Goal: Task Accomplishment & Management: Use online tool/utility

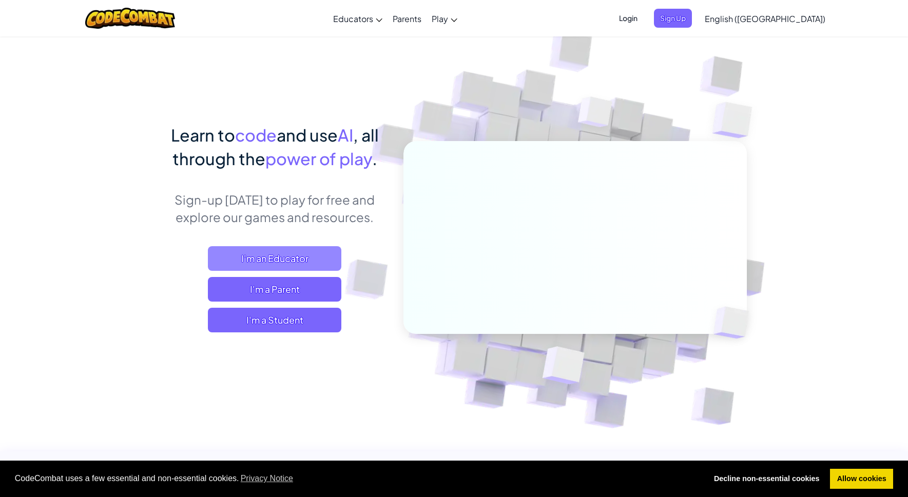
click at [282, 262] on span "I'm an Educator" at bounding box center [274, 258] width 133 height 25
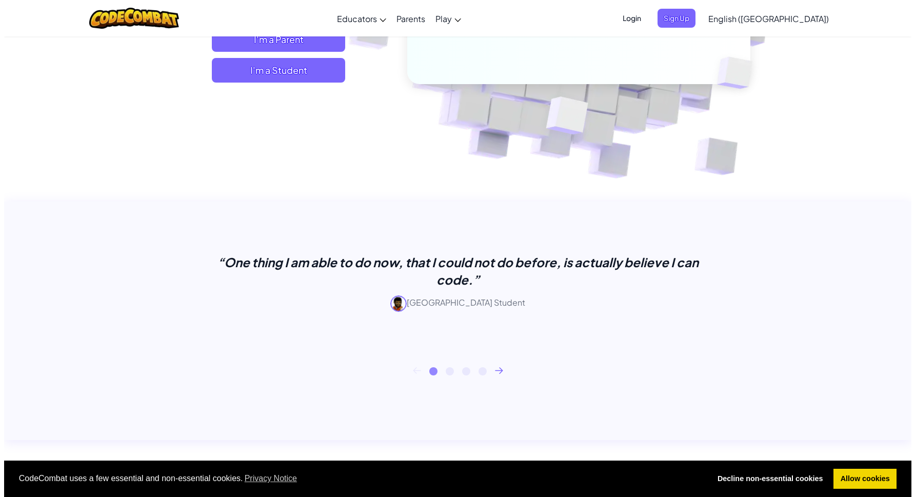
scroll to position [112, 0]
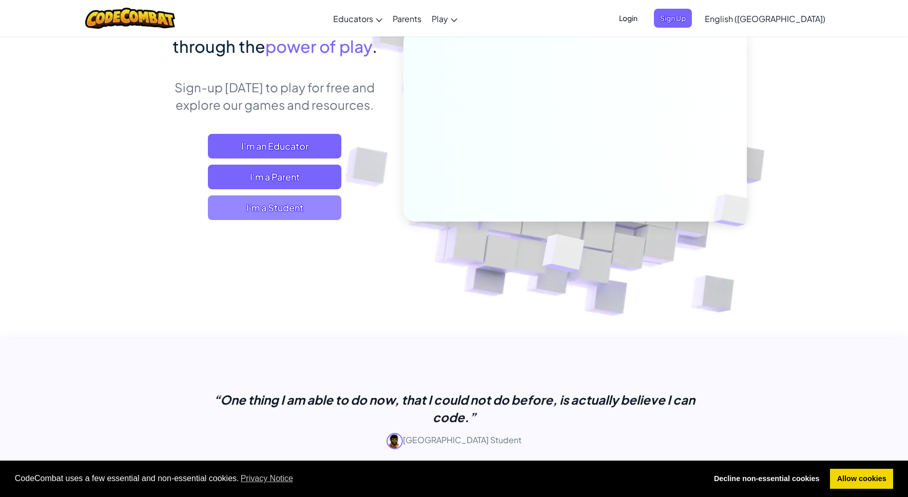
click at [269, 206] on span "I'm a Student" at bounding box center [274, 208] width 133 height 25
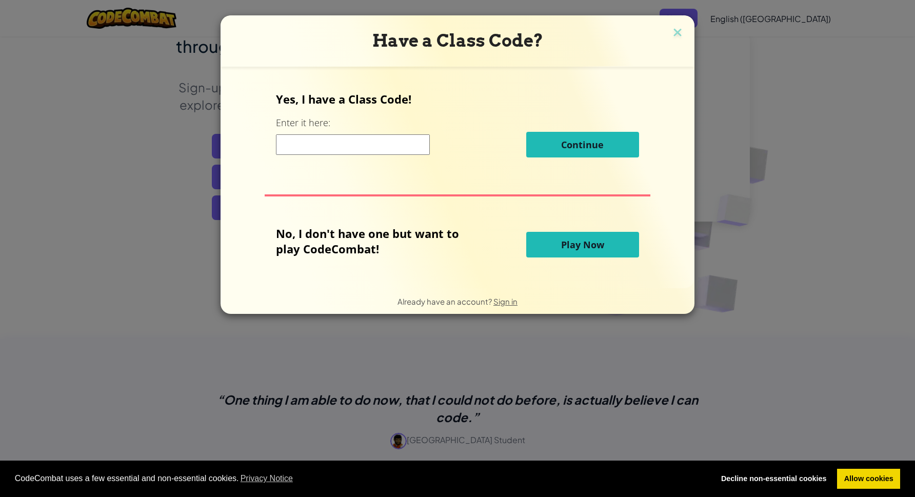
click at [342, 105] on p "Yes, I have a Class Code!" at bounding box center [457, 98] width 363 height 15
click at [293, 124] on label "Enter it here:" at bounding box center [303, 122] width 54 height 13
click at [318, 157] on div "Continue" at bounding box center [457, 145] width 363 height 26
click at [564, 240] on span "Play Now" at bounding box center [582, 245] width 43 height 12
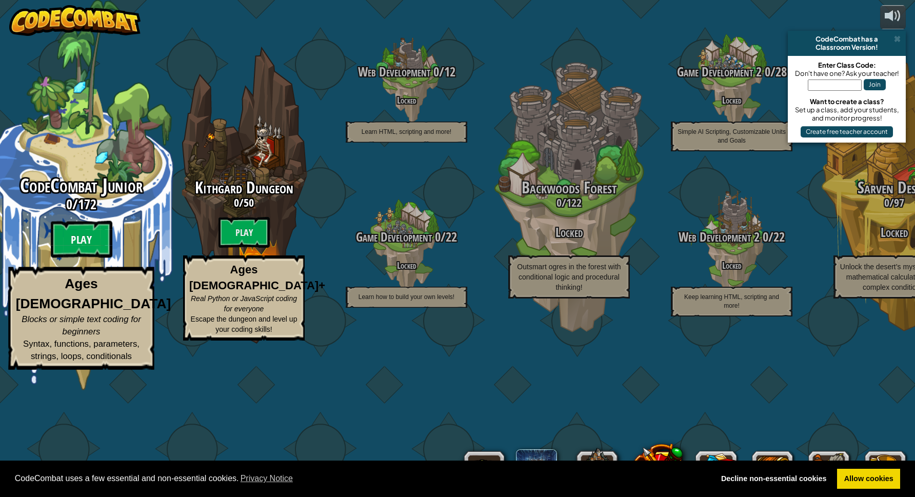
click at [83, 258] on btn "Play" at bounding box center [82, 239] width 62 height 37
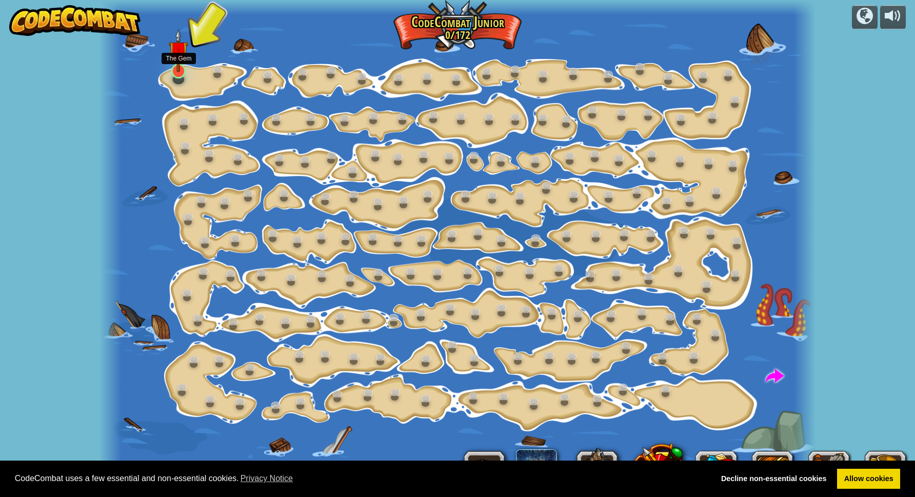
click at [184, 77] on div "Step Change (Locked) Change step arguments. Go Smart (Locked) Now we're really …" at bounding box center [458, 248] width 717 height 497
click at [177, 75] on link at bounding box center [178, 70] width 21 height 21
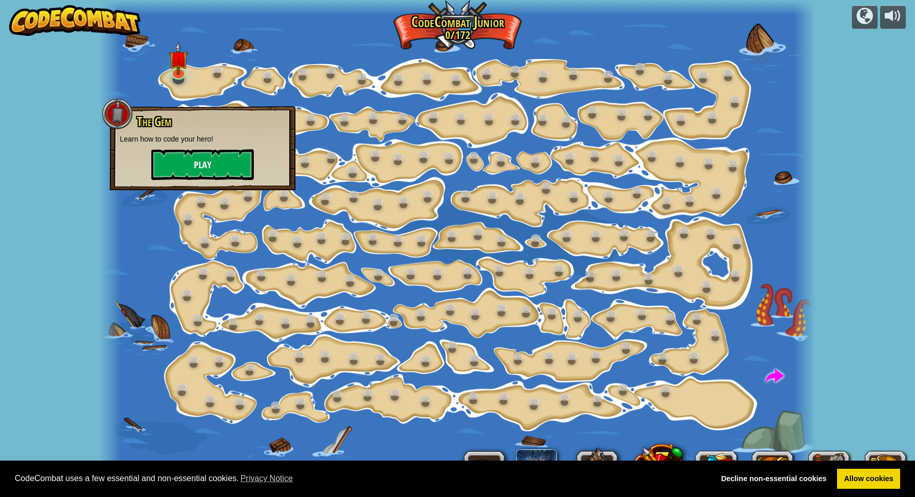
click at [191, 167] on button "Play" at bounding box center [202, 164] width 103 height 31
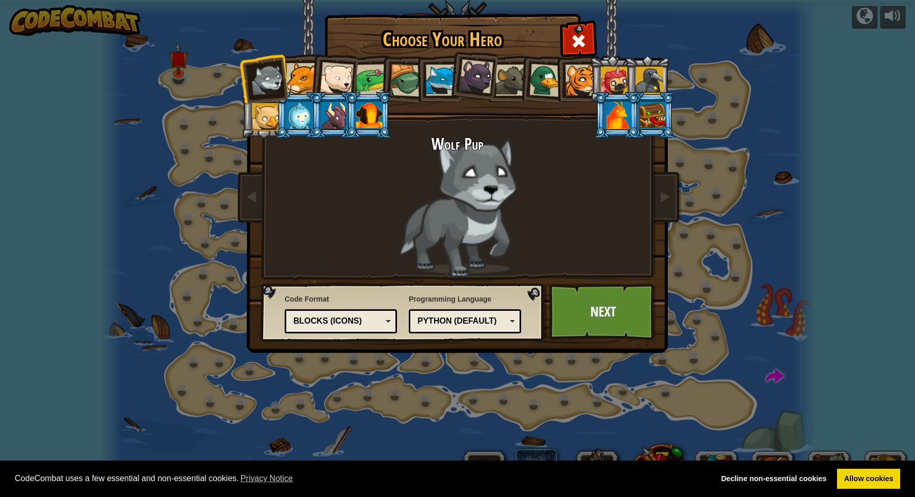
click at [431, 89] on div at bounding box center [441, 80] width 31 height 31
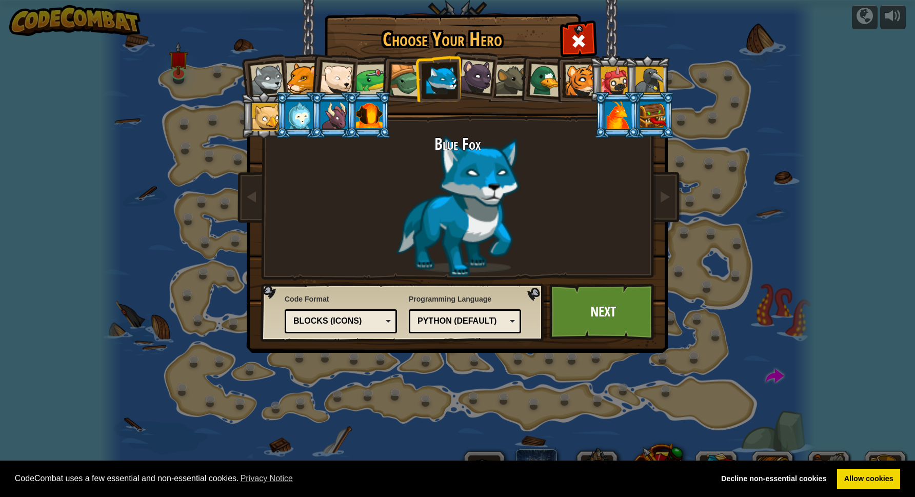
click at [648, 75] on div at bounding box center [650, 81] width 28 height 28
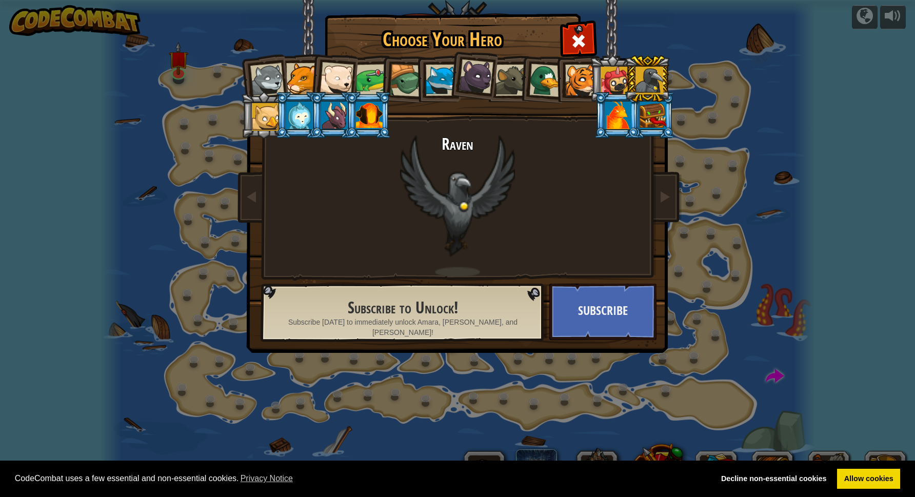
click at [461, 150] on h2 "Raven" at bounding box center [457, 144] width 385 height 18
click at [461, 149] on h2 "Raven" at bounding box center [457, 144] width 385 height 18
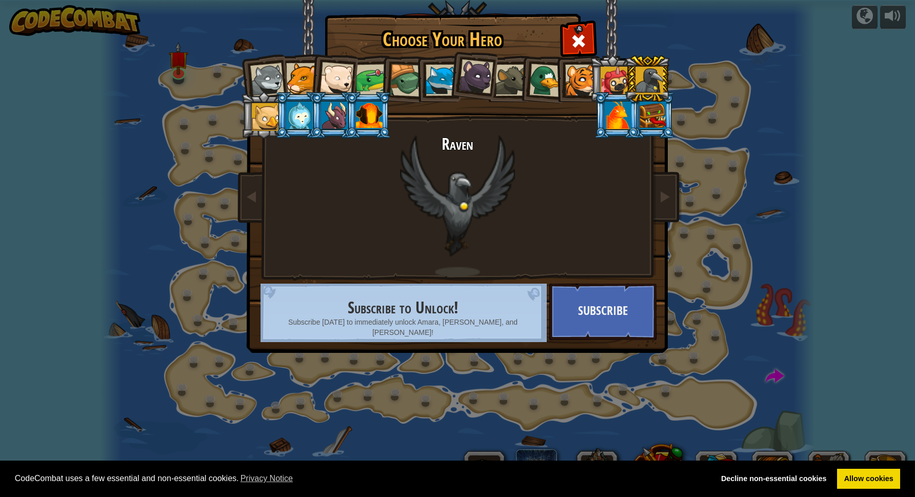
click at [621, 191] on div "Raven" at bounding box center [457, 205] width 385 height 141
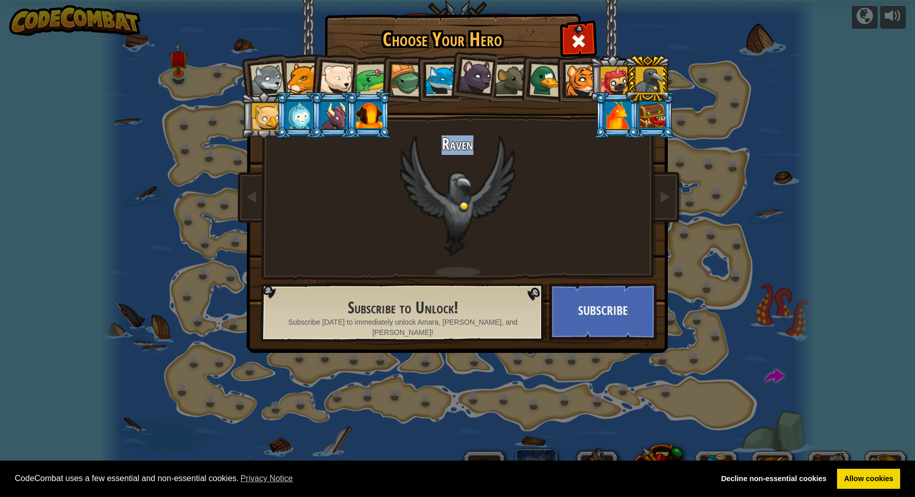
click at [647, 122] on div at bounding box center [653, 116] width 27 height 28
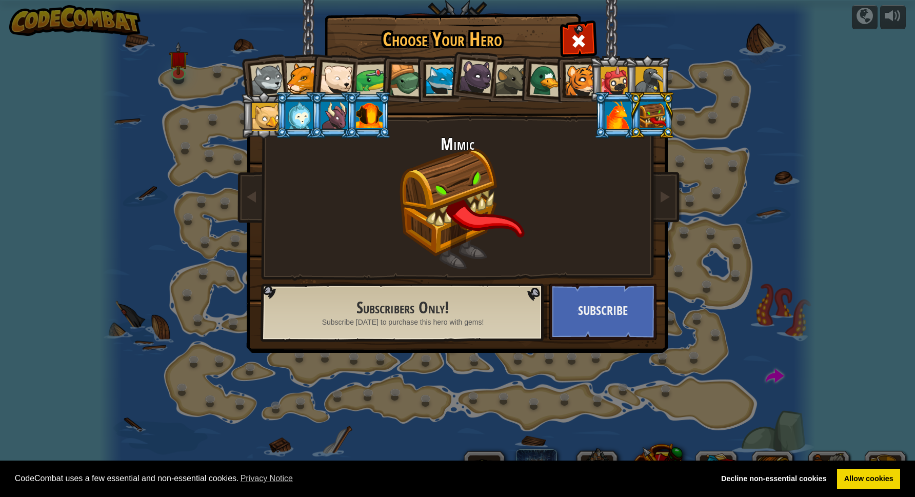
click at [632, 129] on div at bounding box center [618, 116] width 27 height 28
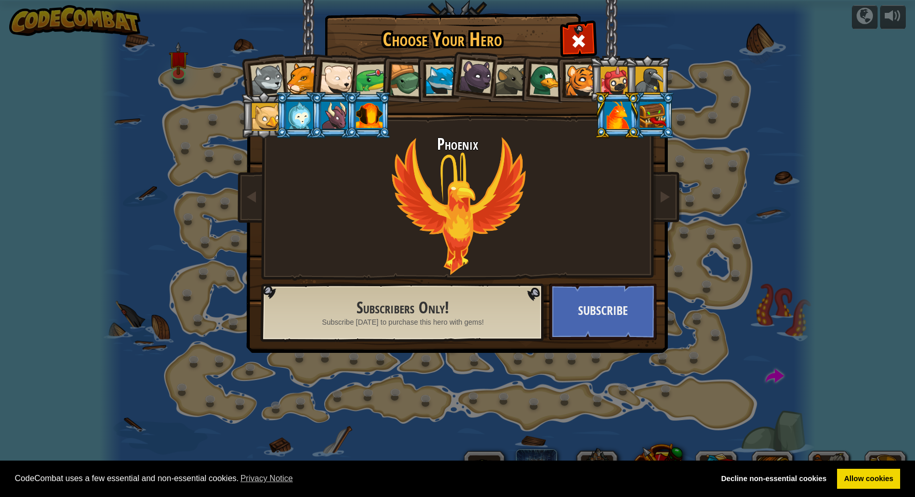
click at [658, 90] on div at bounding box center [650, 81] width 28 height 28
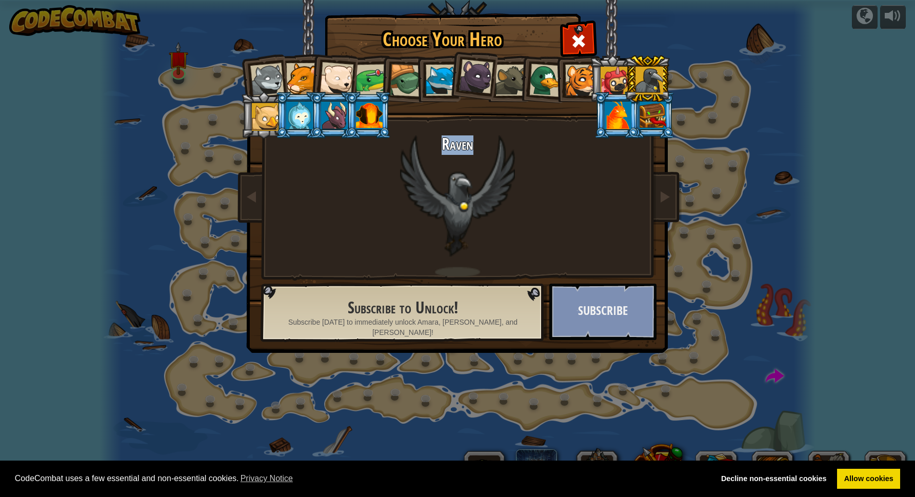
click at [610, 319] on button "Subscribe" at bounding box center [603, 312] width 107 height 56
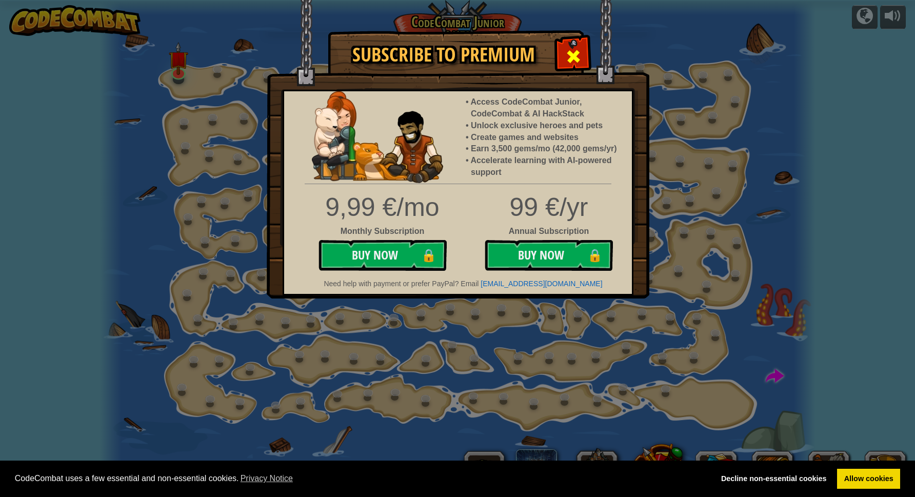
click at [570, 45] on div at bounding box center [573, 55] width 32 height 32
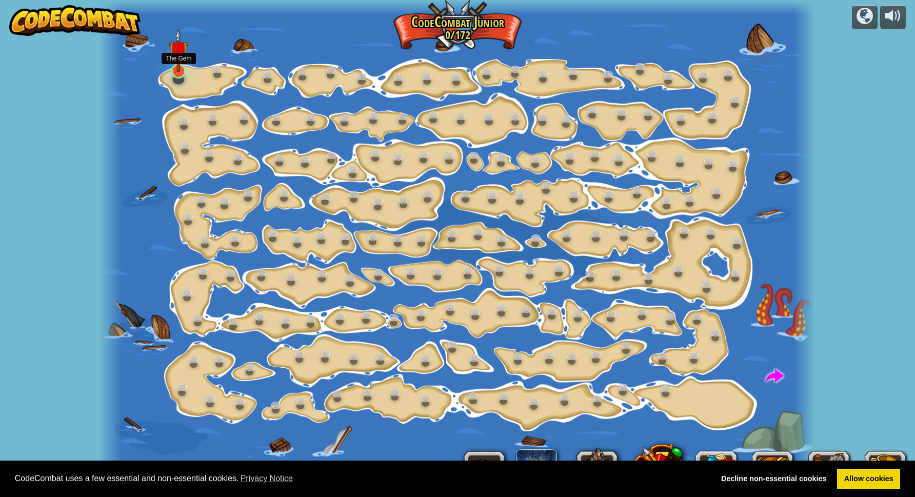
click at [175, 73] on div at bounding box center [178, 71] width 14 height 15
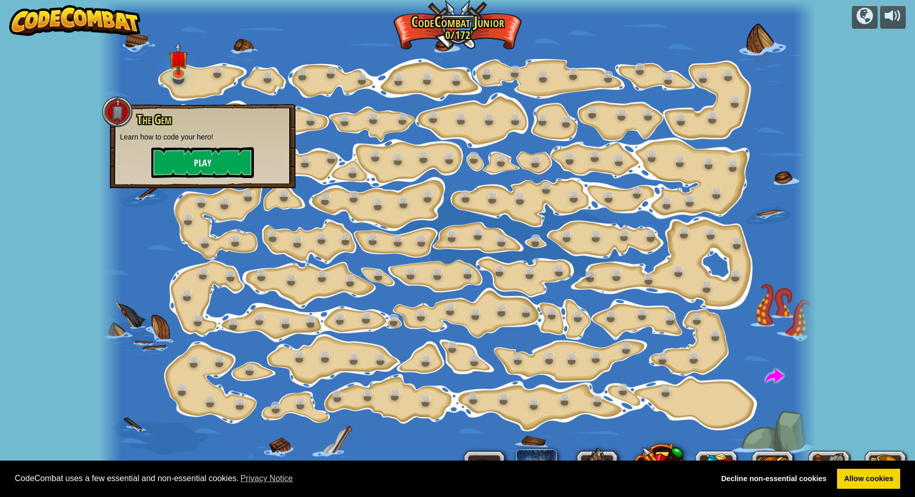
click at [202, 155] on button "Play" at bounding box center [202, 162] width 103 height 31
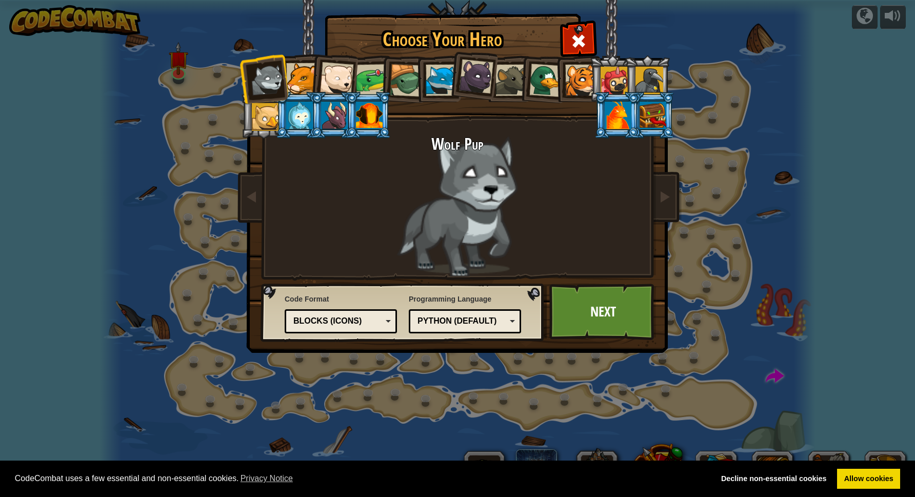
click at [296, 76] on div at bounding box center [301, 78] width 31 height 31
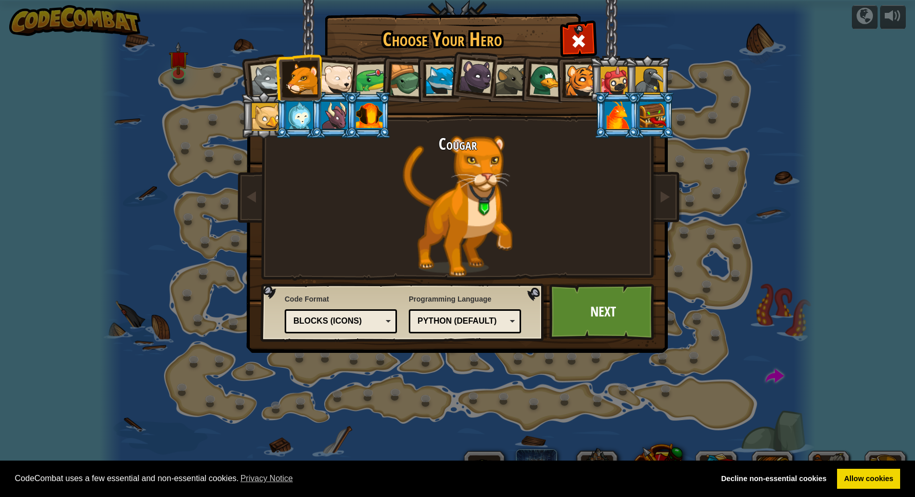
click at [270, 117] on div at bounding box center [266, 117] width 28 height 28
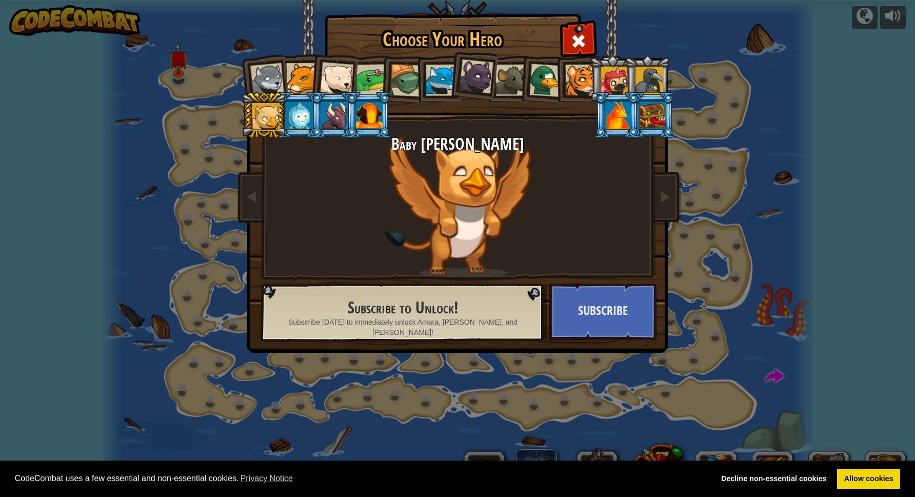
click at [306, 119] on div at bounding box center [299, 116] width 27 height 28
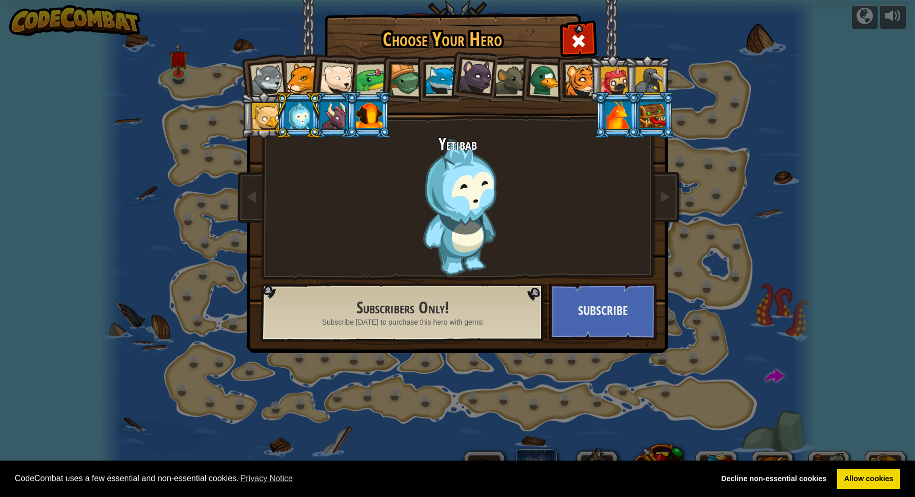
click at [360, 113] on div at bounding box center [369, 116] width 27 height 28
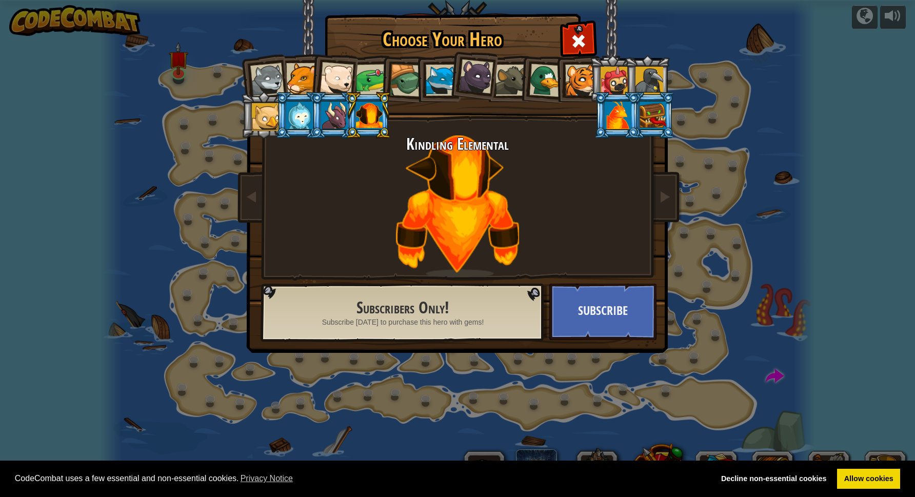
click at [584, 84] on div at bounding box center [580, 80] width 31 height 31
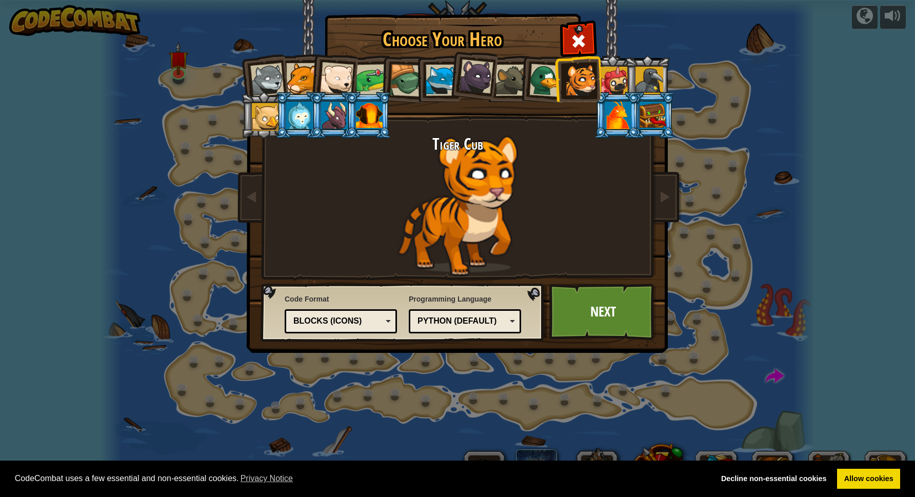
click at [537, 84] on div at bounding box center [546, 80] width 33 height 33
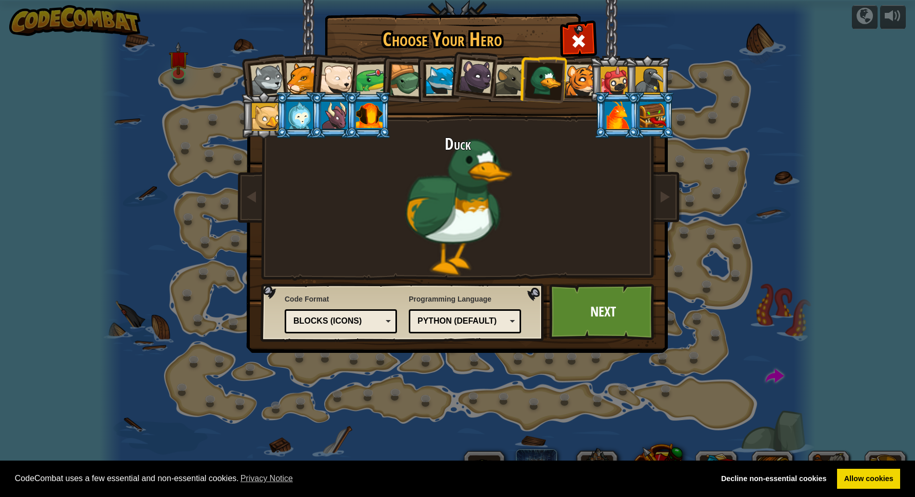
click at [522, 85] on li at bounding box center [542, 79] width 49 height 50
click at [518, 85] on div at bounding box center [511, 80] width 31 height 31
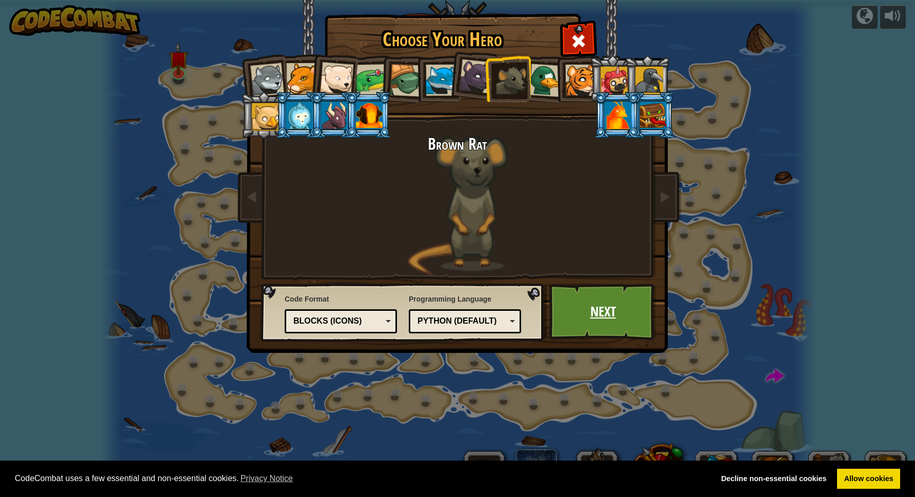
click at [601, 16] on div "Choose Your Hero 0 Wolf Pup Cougar Polar Bear Cub Frog Turtle Blue Fox Panther …" at bounding box center [457, 15] width 421 height 1
click at [599, 295] on link "Next" at bounding box center [603, 312] width 107 height 56
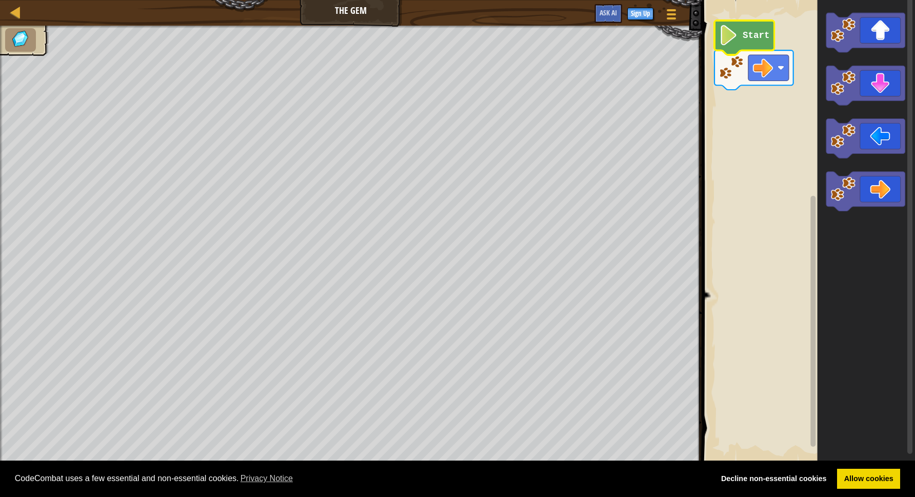
click at [736, 38] on image "Blockly Workspace" at bounding box center [728, 35] width 19 height 21
click at [732, 41] on image "Blockly Workspace" at bounding box center [728, 35] width 19 height 21
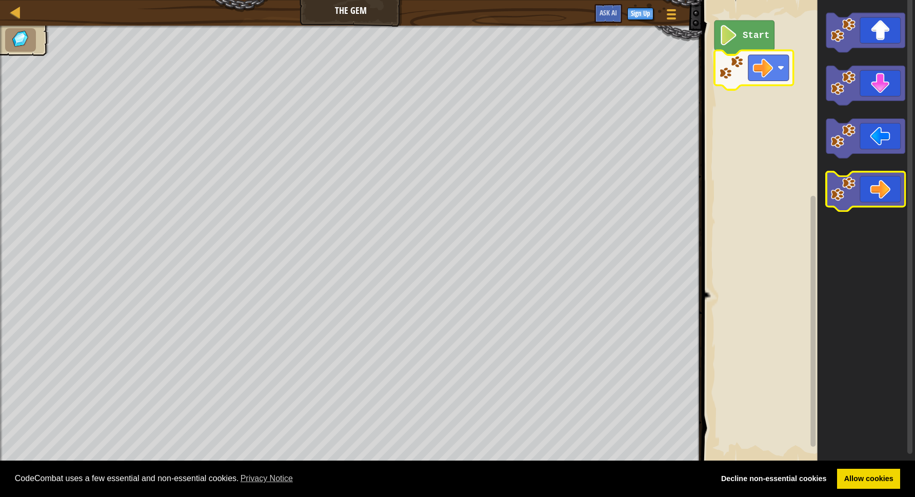
click at [875, 193] on icon "Blockly Workspace" at bounding box center [866, 192] width 79 height 40
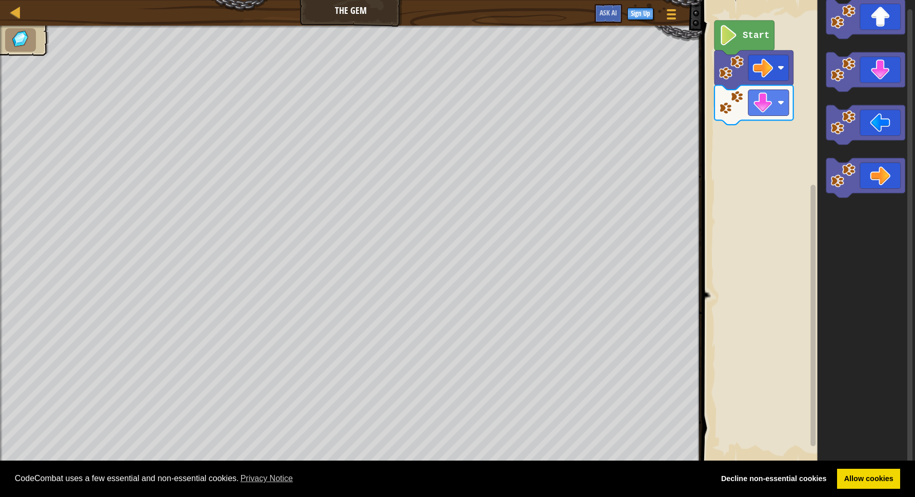
click at [742, 126] on div "Start" at bounding box center [807, 232] width 216 height 474
click at [740, 114] on div "Start" at bounding box center [807, 232] width 216 height 474
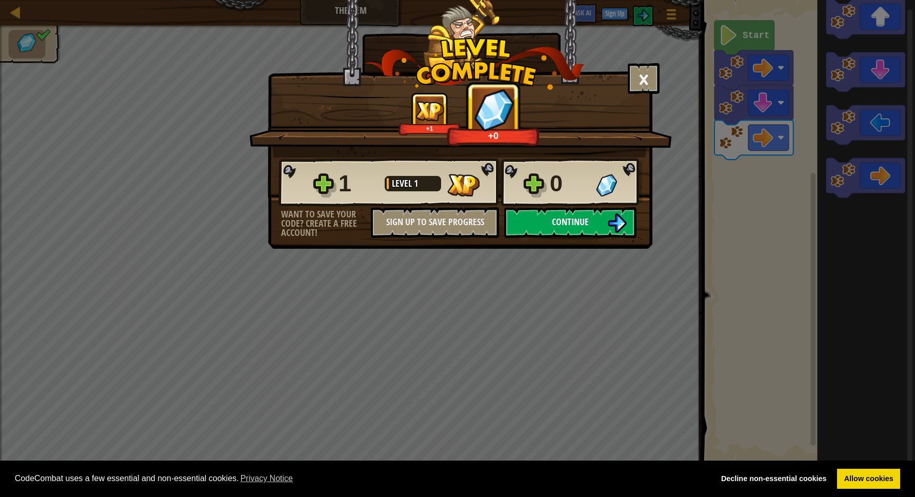
click at [566, 222] on span "Continue" at bounding box center [570, 222] width 37 height 13
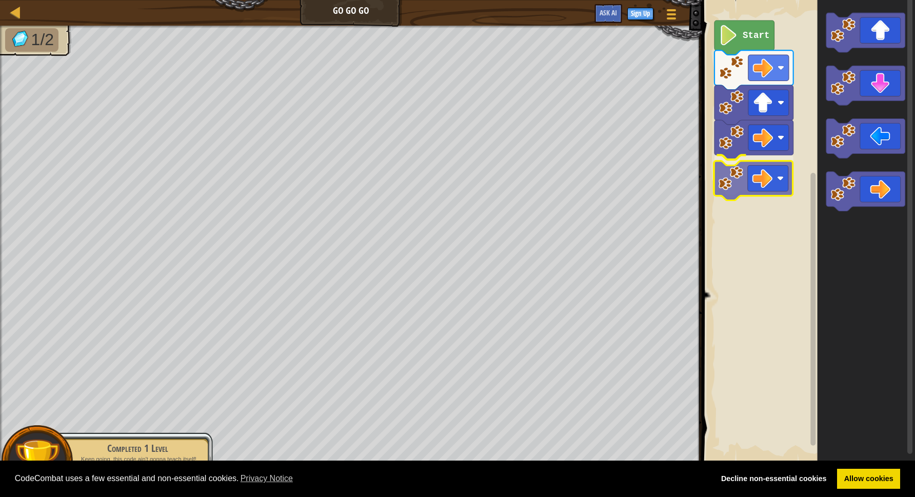
click at [779, 201] on div "Start" at bounding box center [807, 232] width 216 height 474
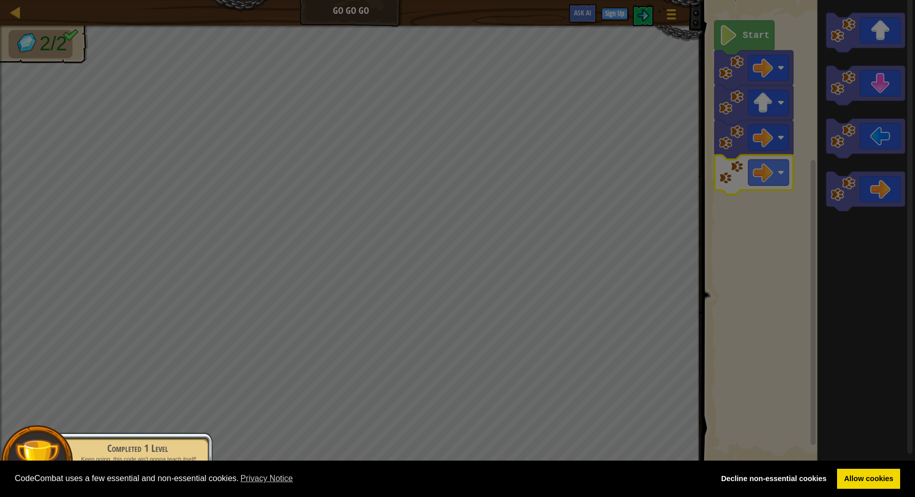
click at [640, 1] on body "Cookie Policy CodeCombat uses a few essential and non-essential cookies. Privac…" at bounding box center [457, 0] width 915 height 1
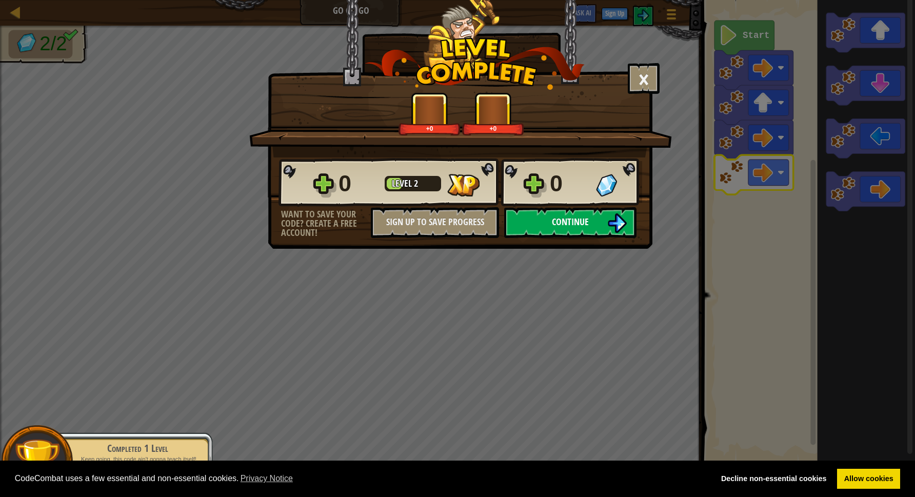
click at [620, 227] on img at bounding box center [617, 222] width 19 height 19
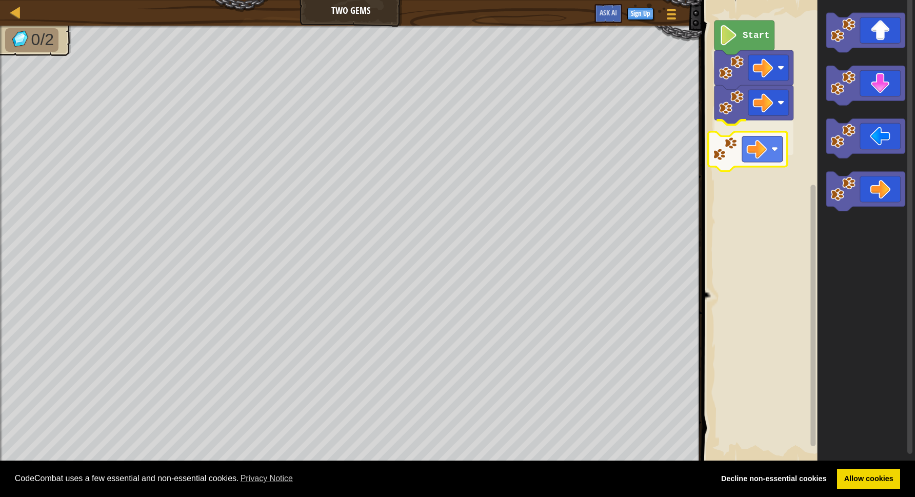
click at [738, 160] on div "Start" at bounding box center [807, 232] width 216 height 474
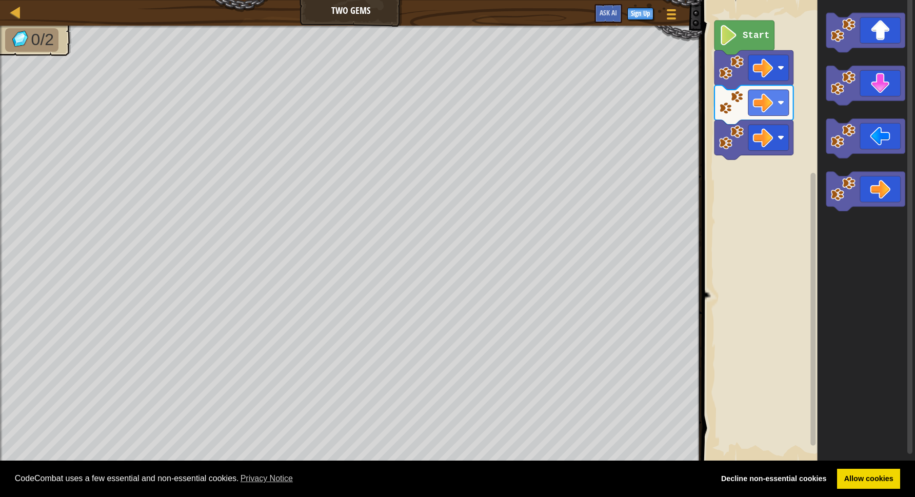
click at [795, 147] on div "Start" at bounding box center [807, 232] width 216 height 474
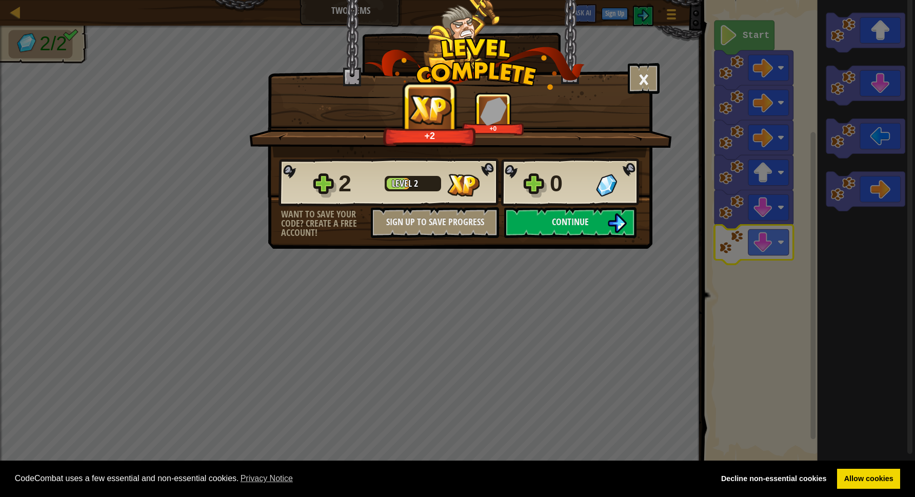
click at [37, 18] on div "× How fun was this level? +2 +0 Reticulating Splines... 2 Level 2 0 Want to sav…" at bounding box center [457, 248] width 915 height 497
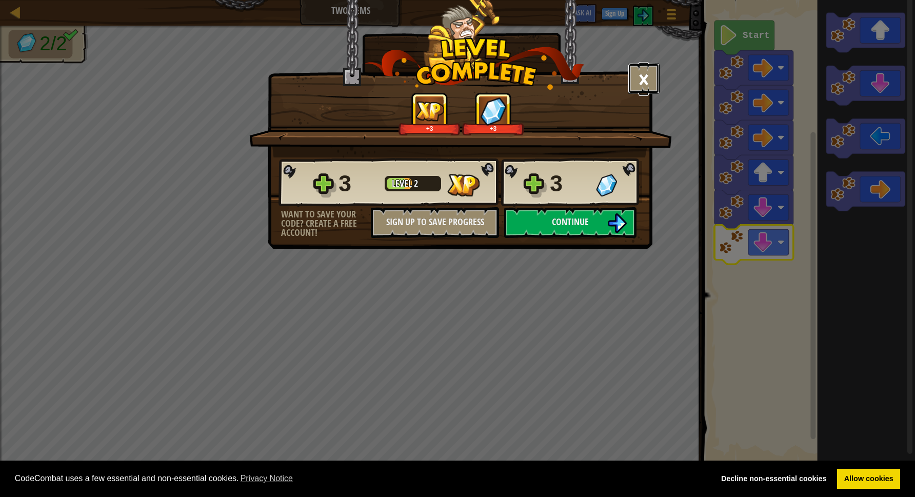
click at [648, 86] on button "×" at bounding box center [644, 78] width 32 height 31
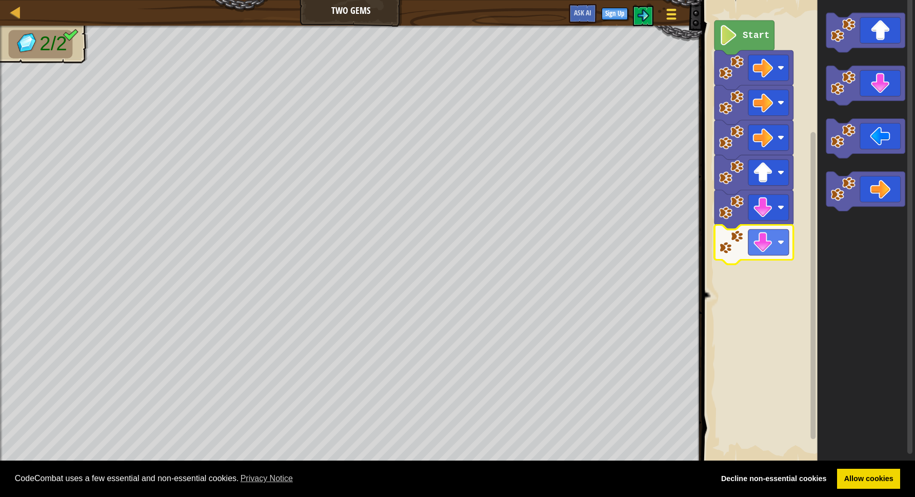
click at [675, 18] on span at bounding box center [672, 18] width 10 height 2
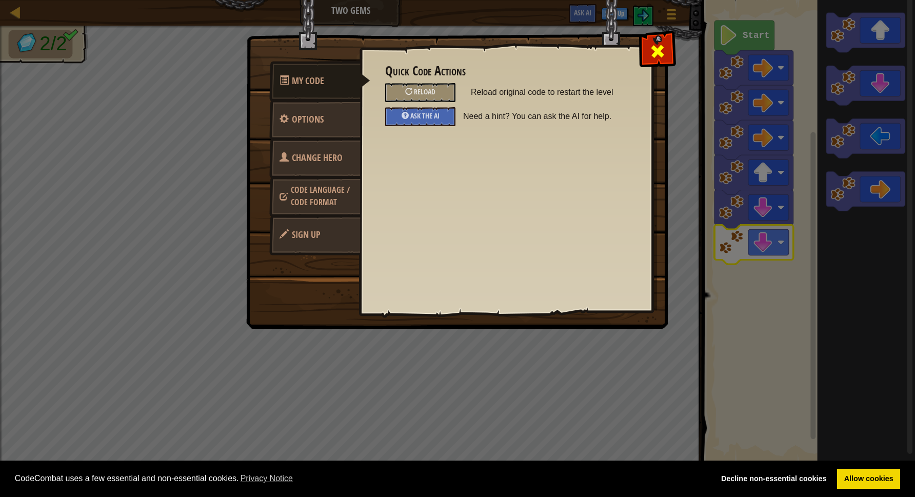
click at [654, 52] on span at bounding box center [658, 51] width 16 height 16
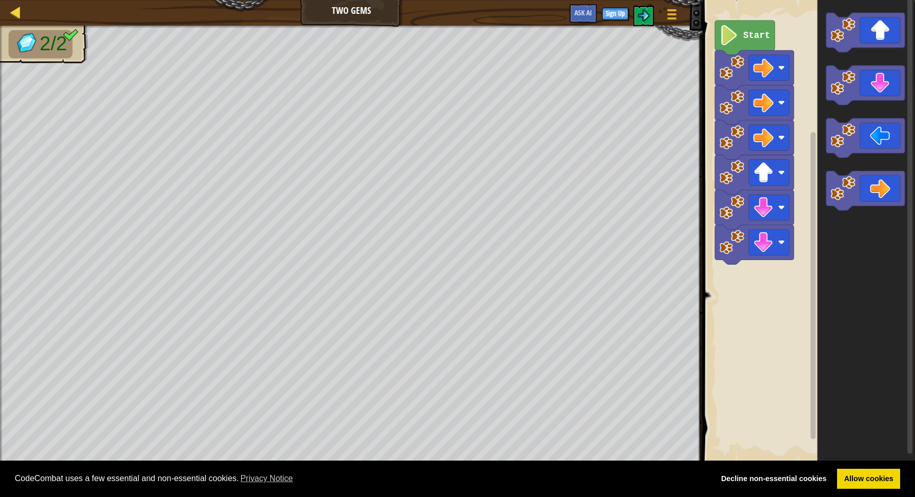
click at [13, 17] on div at bounding box center [15, 12] width 13 height 13
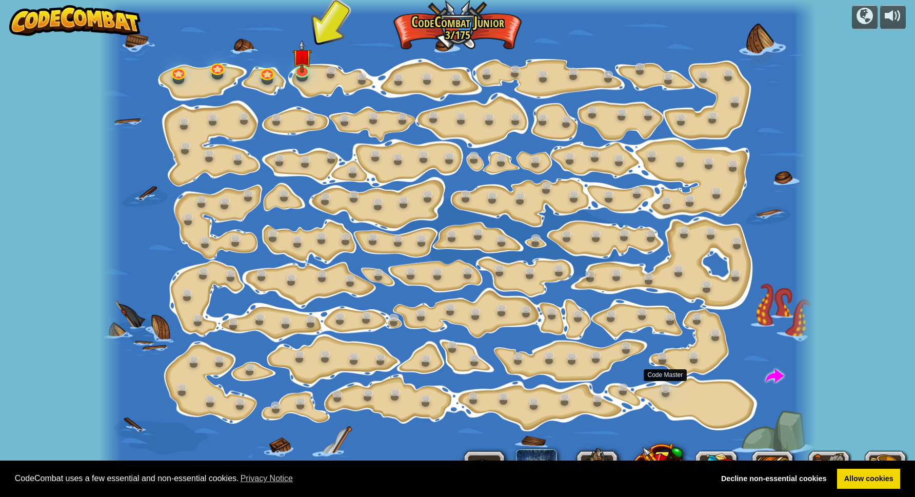
click at [666, 387] on link at bounding box center [667, 389] width 21 height 21
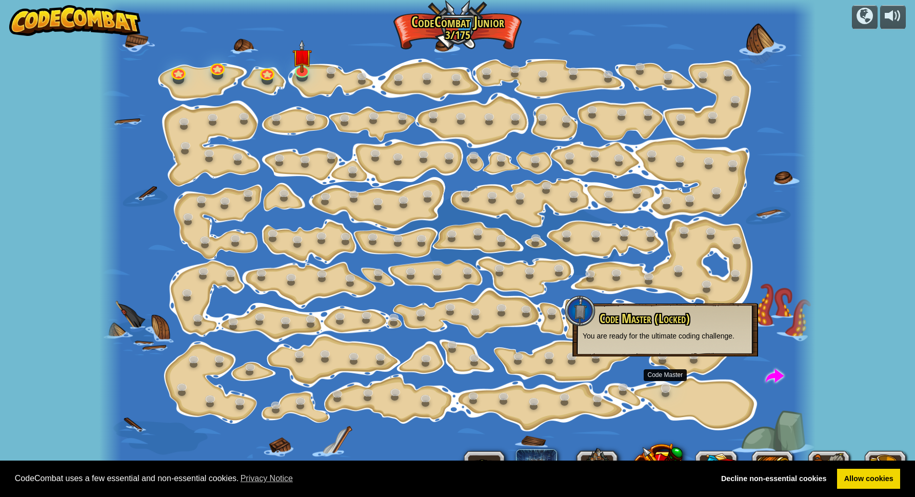
click at [666, 392] on link at bounding box center [667, 389] width 21 height 21
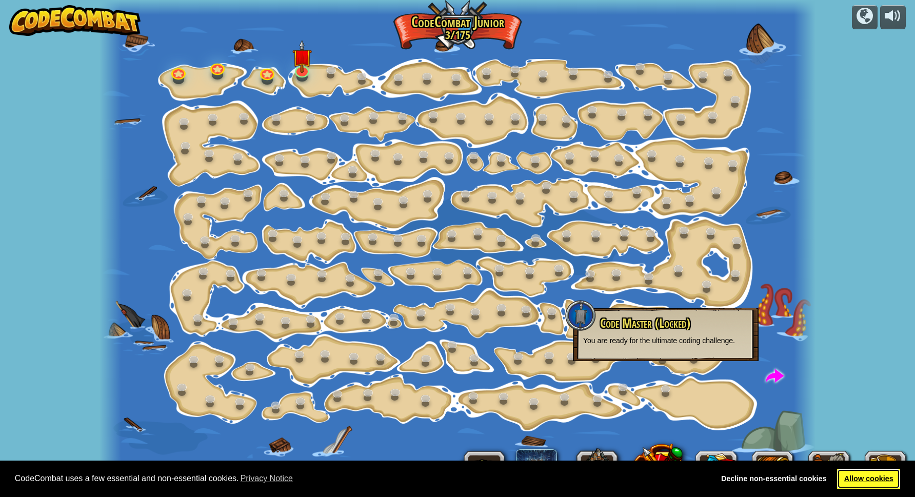
click at [866, 487] on link "Allow cookies" at bounding box center [868, 479] width 63 height 21
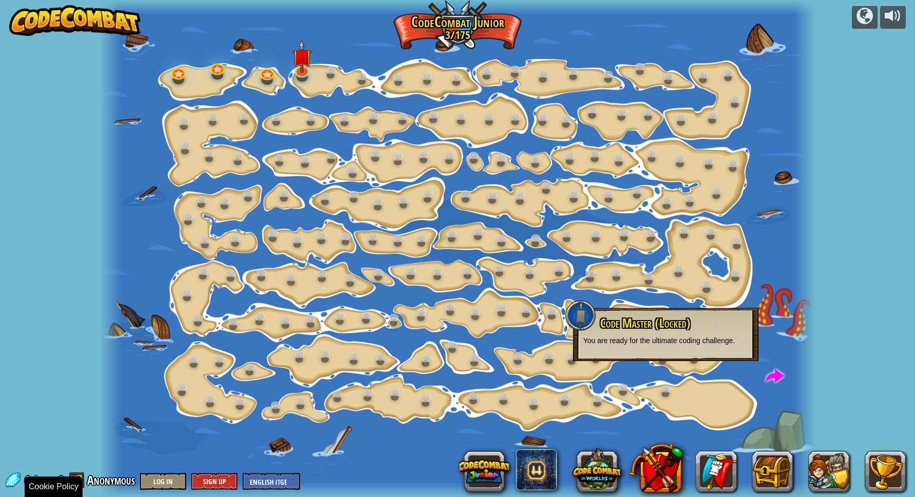
click at [870, 482] on link "Allow cookies" at bounding box center [868, 479] width 63 height 21
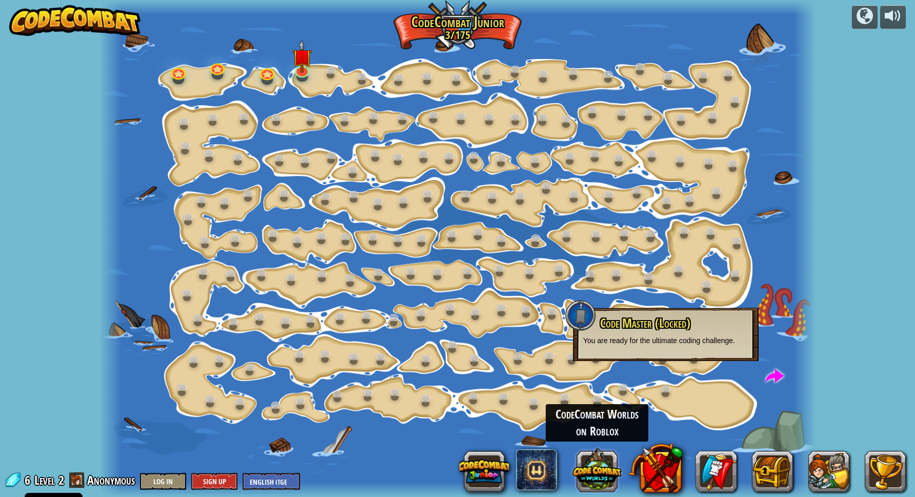
click at [613, 479] on button at bounding box center [597, 469] width 49 height 49
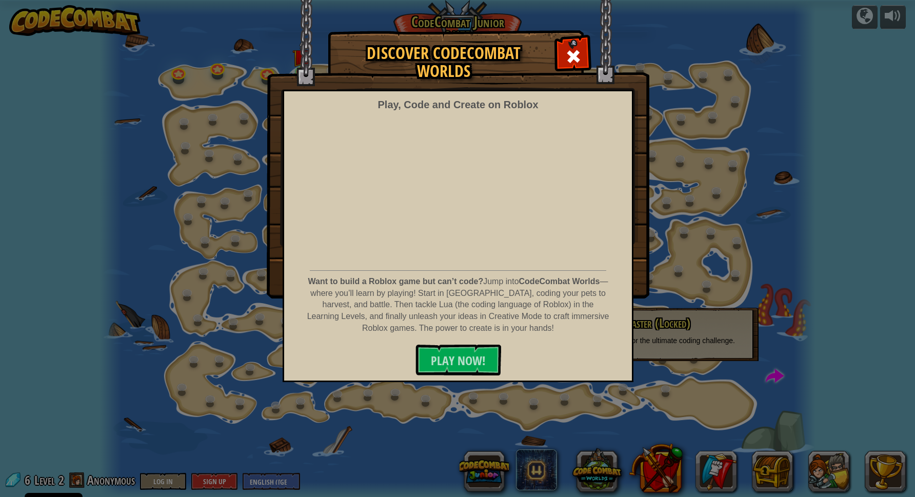
click at [703, 245] on div "Discover CodeCombat Worlds Play, Code and Create on Roblox Want to build a Robl…" at bounding box center [457, 164] width 915 height 267
click at [573, 57] on span at bounding box center [573, 56] width 16 height 16
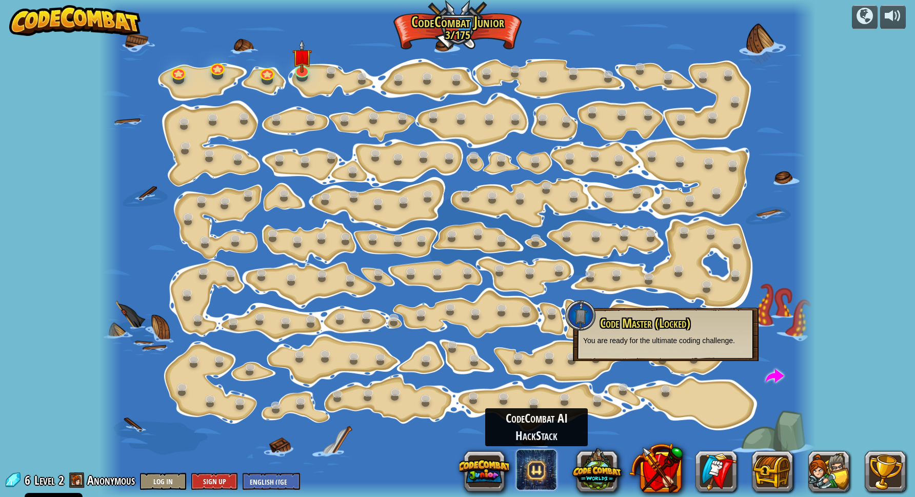
click at [552, 475] on span at bounding box center [536, 470] width 41 height 41
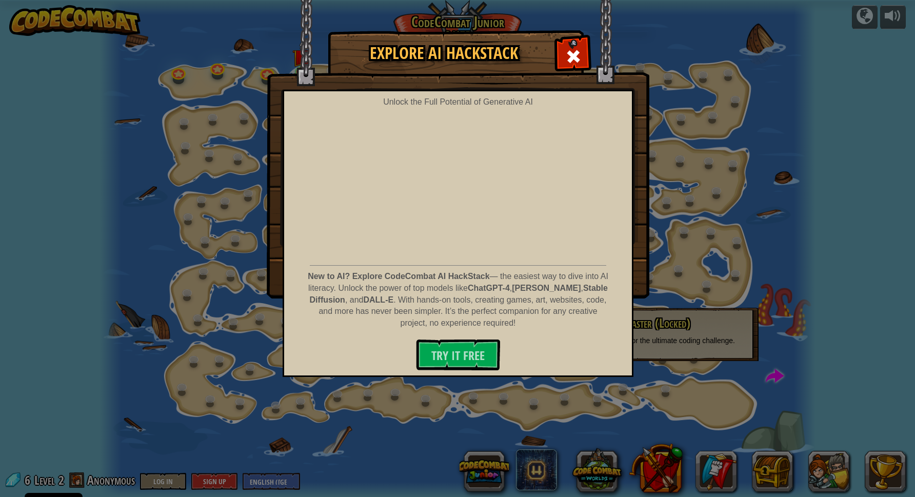
drag, startPoint x: 704, startPoint y: 79, endPoint x: 696, endPoint y: 74, distance: 9.7
click at [704, 80] on div "Explore AI HackStack Unlock the Full Potential of Generative AI New to AI? Expl…" at bounding box center [457, 164] width 915 height 267
click at [559, 62] on div at bounding box center [573, 55] width 32 height 32
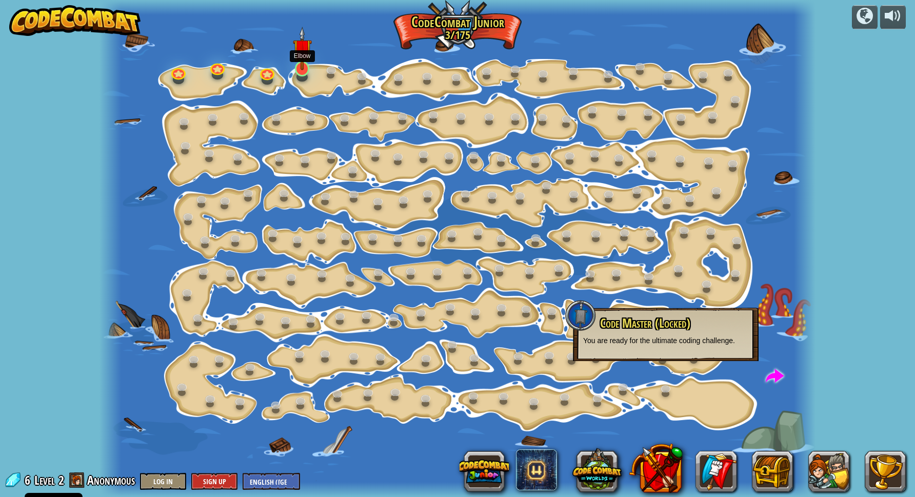
click at [302, 72] on link at bounding box center [301, 67] width 21 height 21
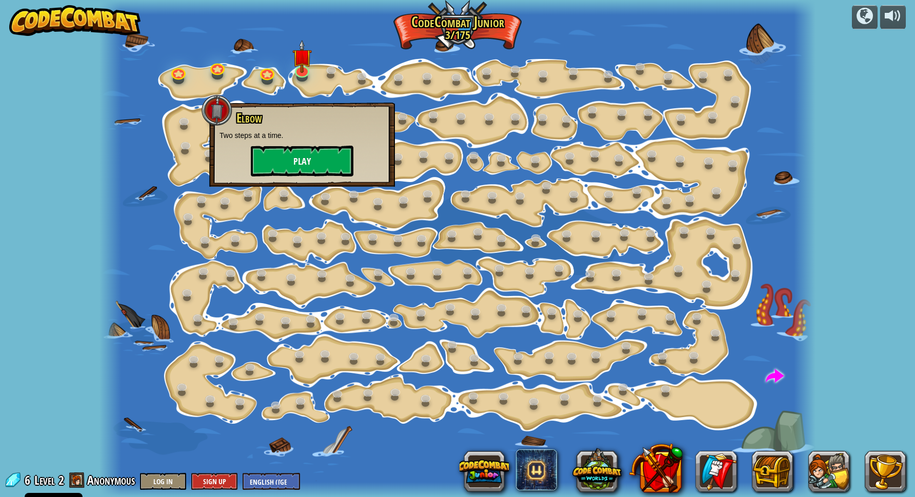
click at [323, 167] on button "Play" at bounding box center [302, 161] width 103 height 31
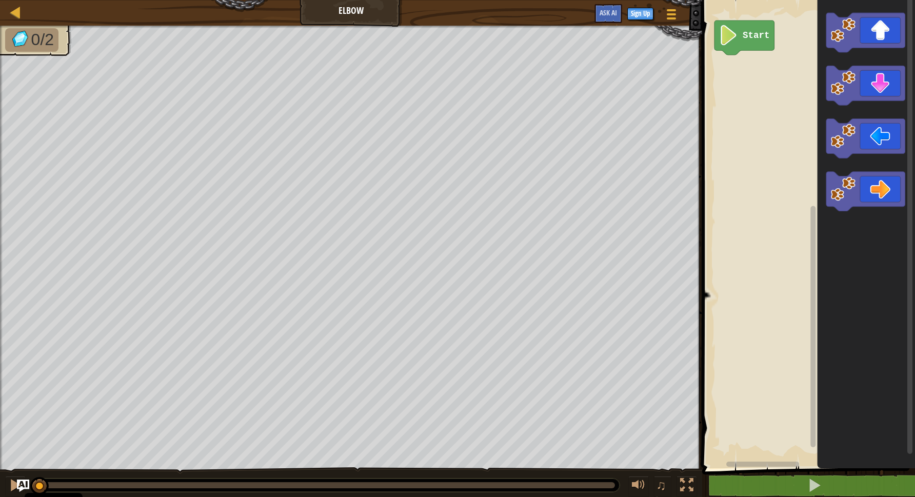
click at [769, 41] on text "Start" at bounding box center [756, 35] width 27 height 10
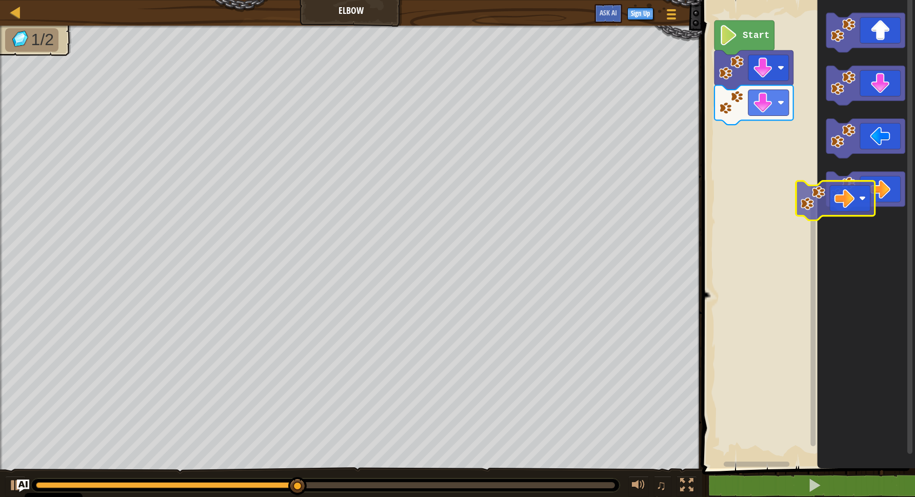
click at [850, 190] on g "Blockly Workspace" at bounding box center [866, 192] width 79 height 40
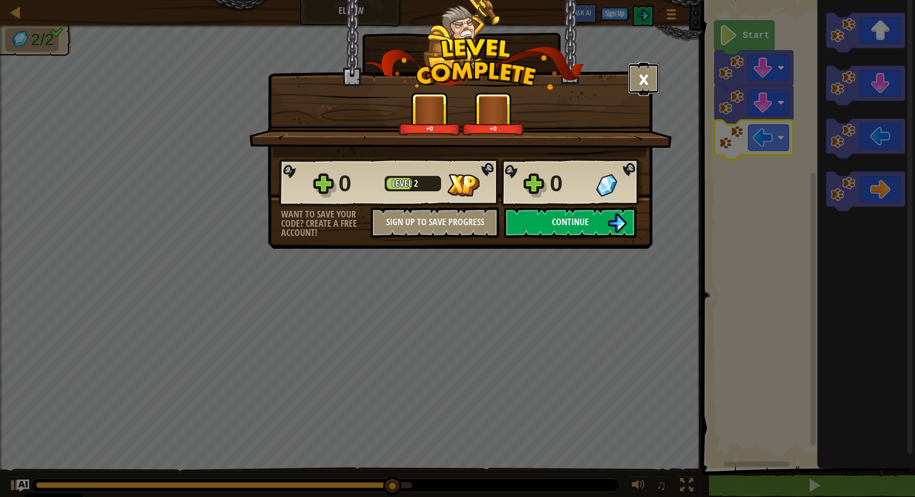
click at [639, 84] on button "×" at bounding box center [644, 78] width 32 height 31
